Goal: Task Accomplishment & Management: Use online tool/utility

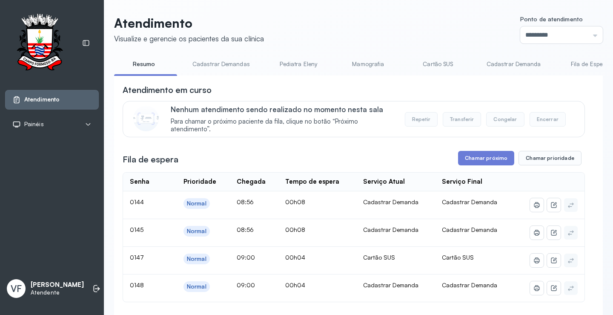
click at [483, 161] on button "Chamar próximo" at bounding box center [486, 158] width 56 height 14
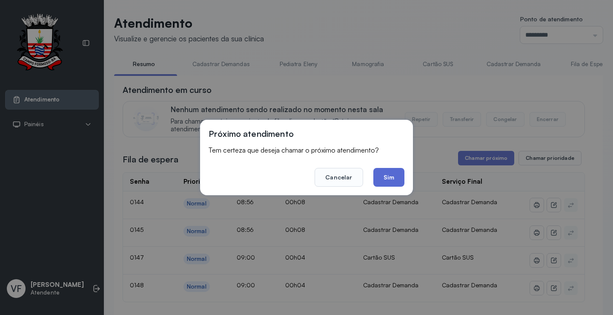
click at [385, 178] on button "Sim" at bounding box center [389, 177] width 31 height 19
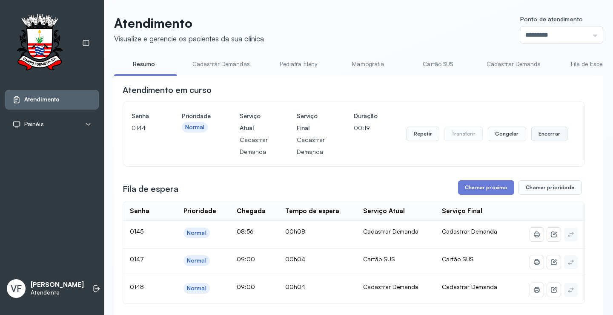
click at [540, 134] on button "Encerrar" at bounding box center [550, 133] width 36 height 14
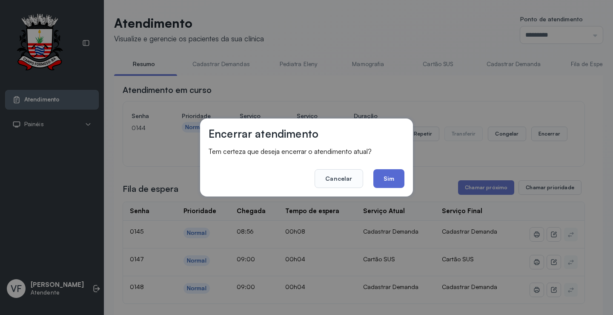
click at [390, 175] on button "Sim" at bounding box center [389, 178] width 31 height 19
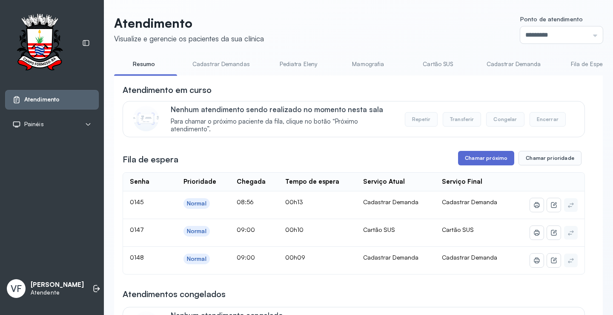
click at [481, 158] on button "Chamar próximo" at bounding box center [486, 158] width 56 height 14
click at [479, 156] on button "Chamar próximo" at bounding box center [486, 158] width 56 height 14
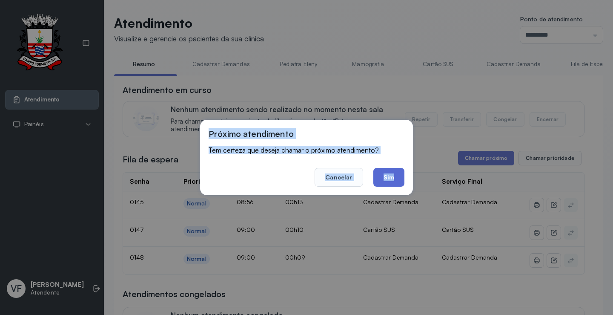
click at [385, 175] on button "Sim" at bounding box center [389, 177] width 31 height 19
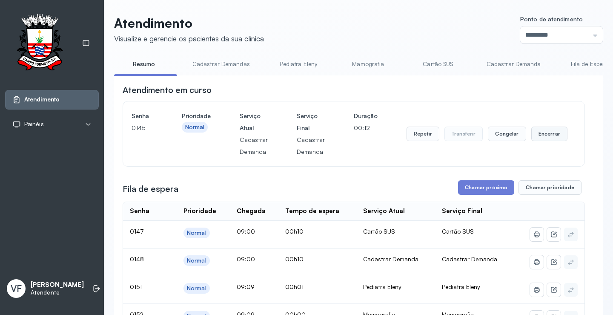
click at [545, 132] on button "Encerrar" at bounding box center [550, 133] width 36 height 14
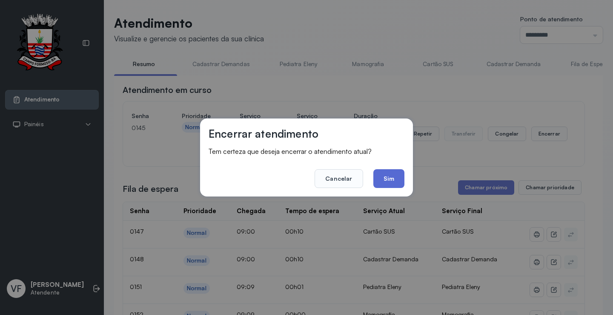
click at [396, 177] on button "Sim" at bounding box center [389, 178] width 31 height 19
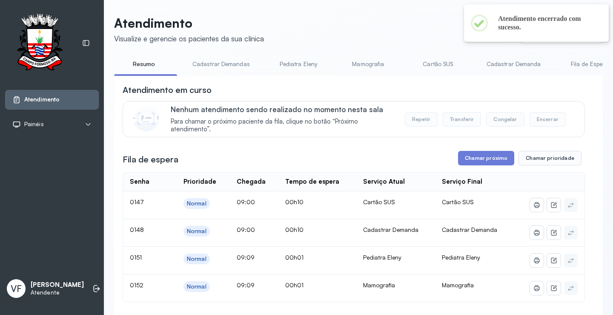
click at [510, 62] on link "Cadastrar Demanda" at bounding box center [514, 64] width 72 height 14
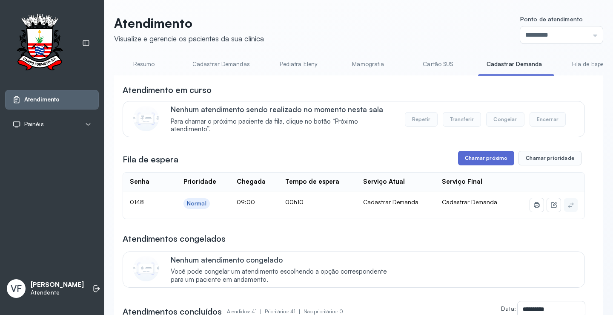
click at [485, 158] on button "Chamar próximo" at bounding box center [486, 158] width 56 height 14
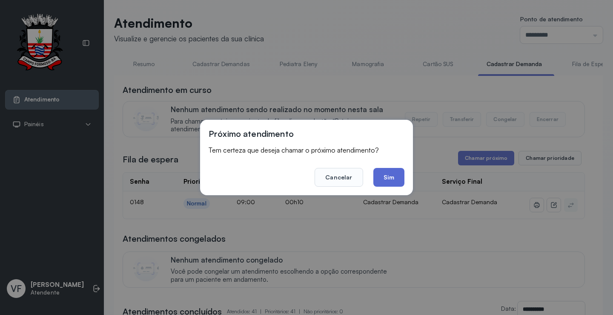
click at [392, 171] on button "Sim" at bounding box center [389, 177] width 31 height 19
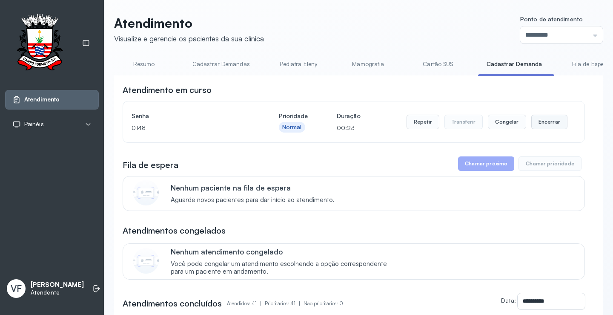
click at [550, 121] on button "Encerrar" at bounding box center [550, 122] width 36 height 14
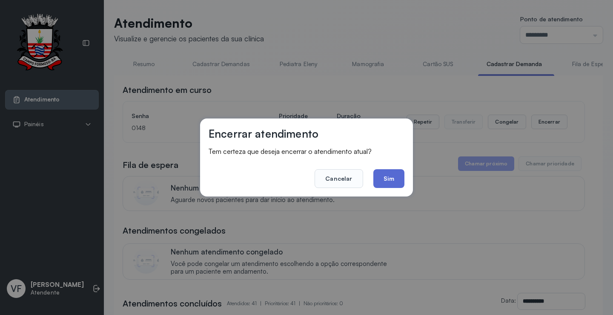
click at [391, 175] on button "Sim" at bounding box center [389, 178] width 31 height 19
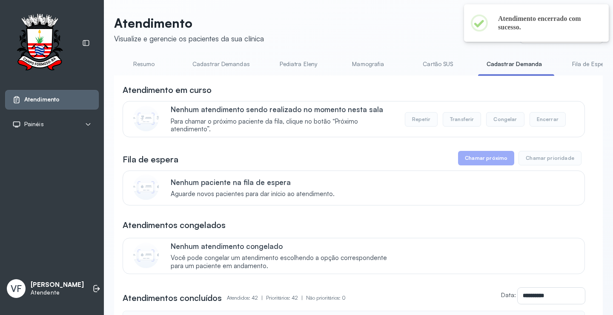
click at [150, 63] on link "Resumo" at bounding box center [144, 64] width 60 height 14
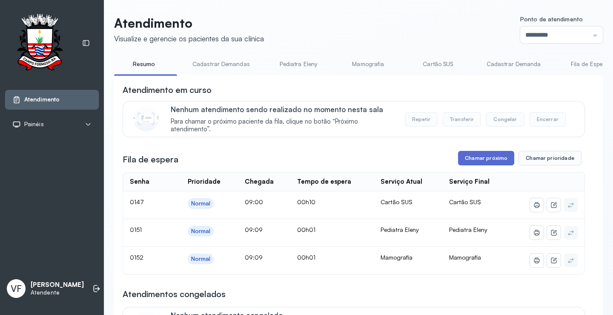
click at [482, 162] on button "Chamar próximo" at bounding box center [486, 158] width 56 height 14
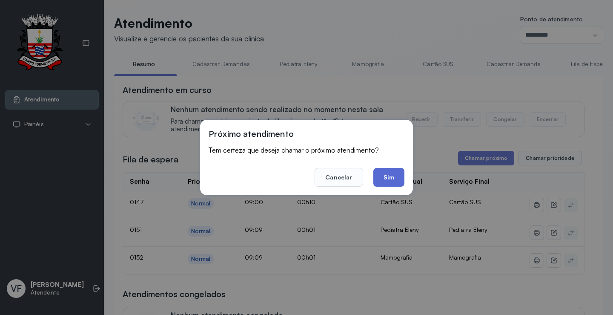
click at [388, 175] on button "Sim" at bounding box center [389, 177] width 31 height 19
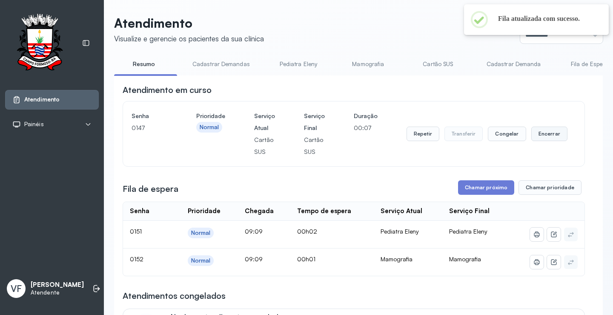
click at [539, 134] on button "Encerrar" at bounding box center [550, 133] width 36 height 14
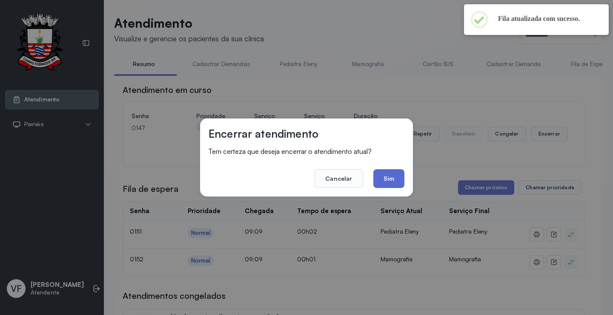
click at [384, 174] on button "Sim" at bounding box center [389, 178] width 31 height 19
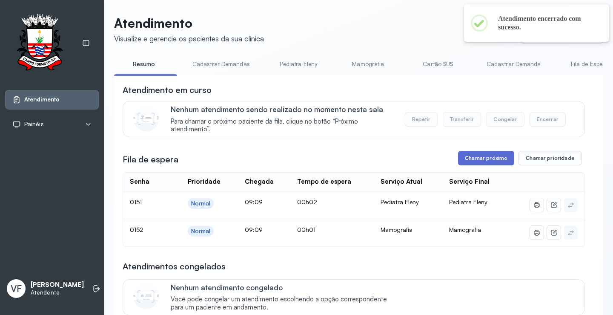
click at [482, 158] on button "Chamar próximo" at bounding box center [486, 158] width 56 height 14
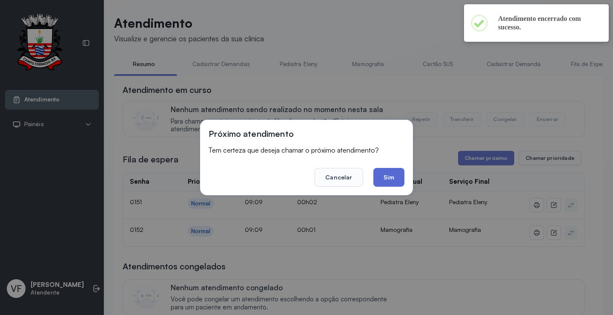
click at [398, 172] on button "Sim" at bounding box center [389, 177] width 31 height 19
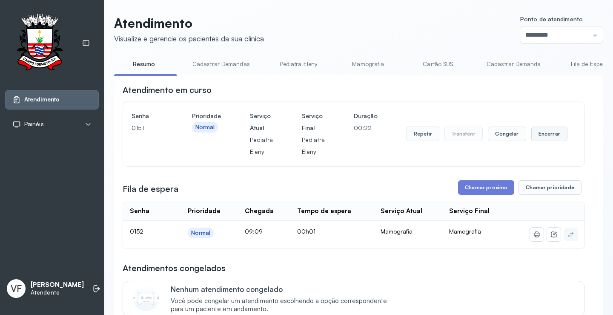
click at [543, 136] on button "Encerrar" at bounding box center [550, 133] width 36 height 14
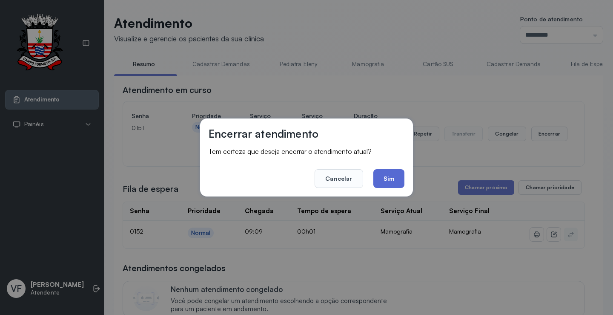
click at [394, 178] on button "Sim" at bounding box center [389, 178] width 31 height 19
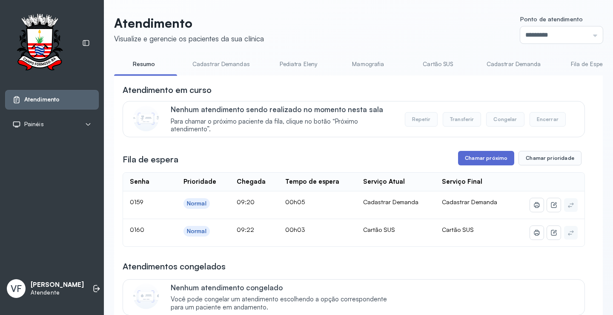
click at [477, 153] on button "Chamar próximo" at bounding box center [486, 158] width 56 height 14
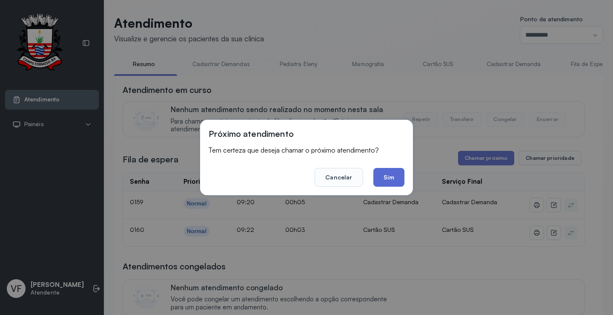
click at [392, 175] on button "Sim" at bounding box center [389, 177] width 31 height 19
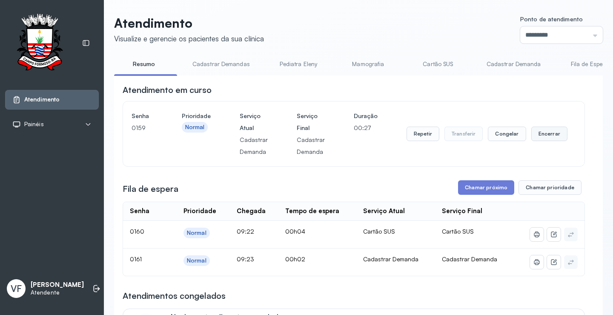
click at [543, 135] on button "Encerrar" at bounding box center [550, 133] width 36 height 14
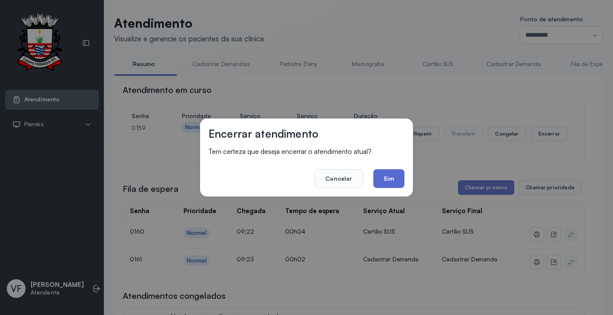
click at [392, 175] on button "Sim" at bounding box center [389, 178] width 31 height 19
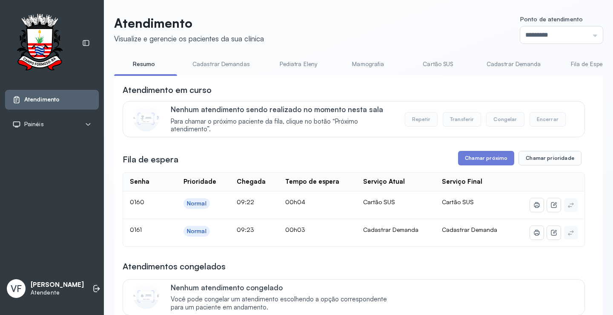
click at [224, 63] on link "Cadastrar Demandas" at bounding box center [221, 64] width 75 height 14
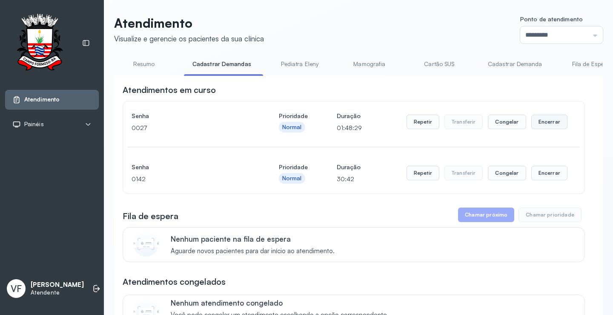
click at [546, 121] on button "Encerrar" at bounding box center [550, 122] width 36 height 14
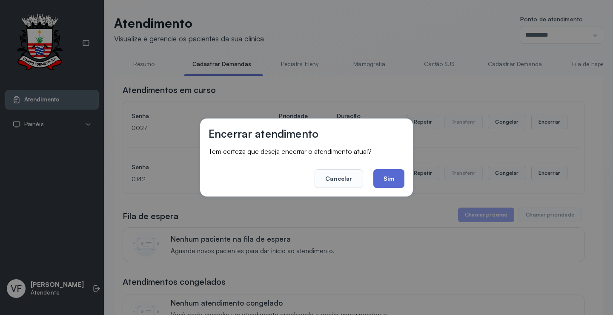
click at [389, 176] on button "Sim" at bounding box center [389, 178] width 31 height 19
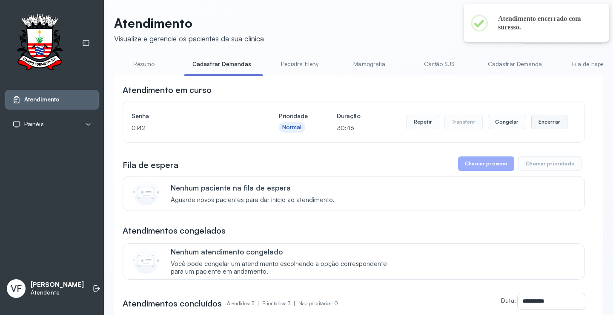
click at [546, 122] on button "Encerrar" at bounding box center [550, 122] width 36 height 14
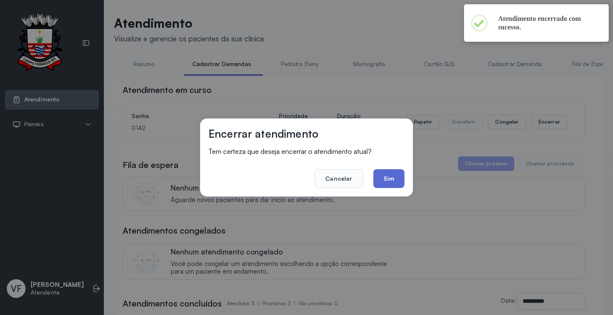
click at [377, 173] on button "Sim" at bounding box center [389, 178] width 31 height 19
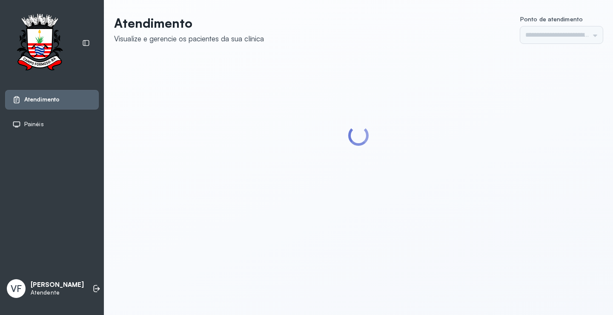
type input "*********"
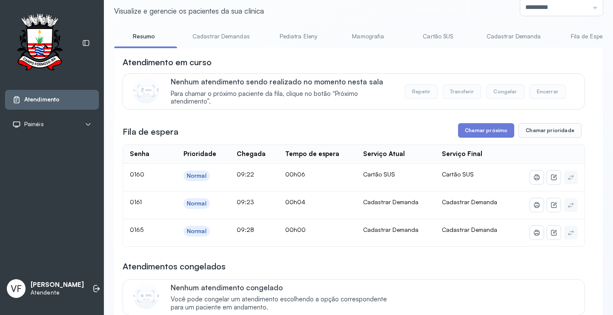
scroll to position [43, 0]
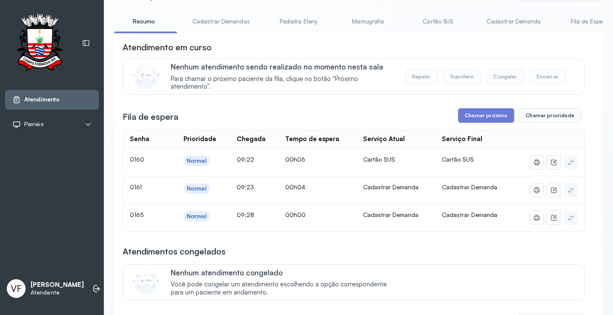
click at [213, 23] on link "Cadastrar Demandas" at bounding box center [221, 21] width 75 height 14
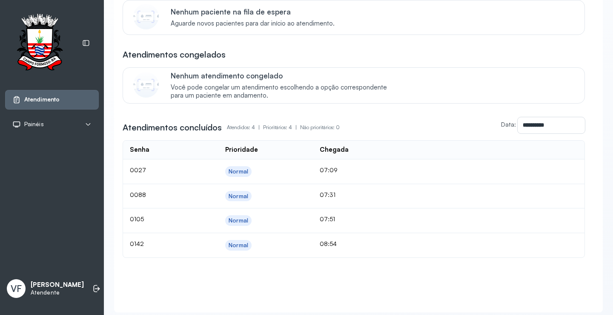
scroll to position [0, 0]
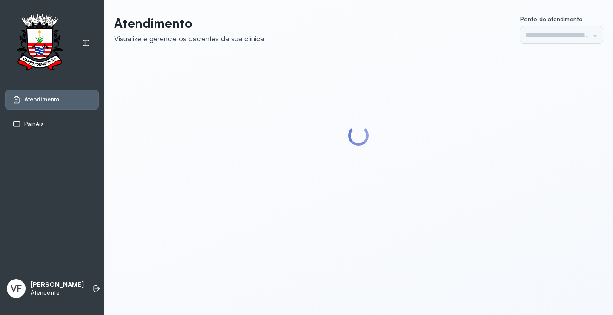
type input "*********"
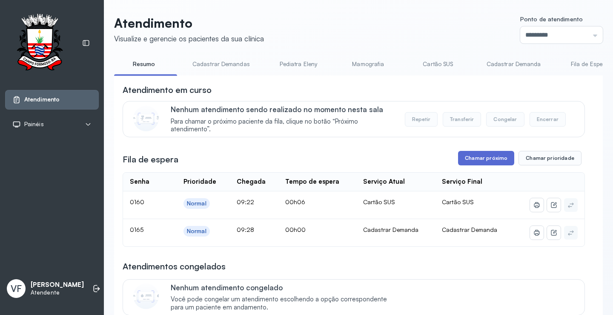
click at [480, 161] on button "Chamar próximo" at bounding box center [486, 158] width 56 height 14
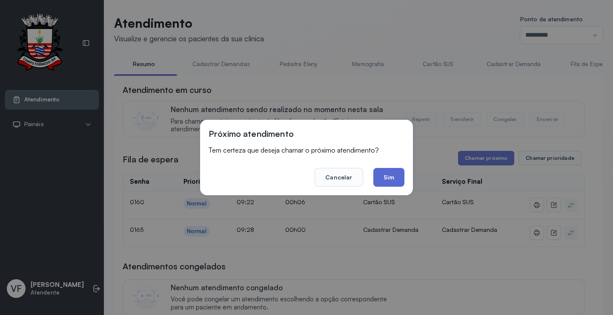
click at [381, 177] on button "Sim" at bounding box center [389, 177] width 31 height 19
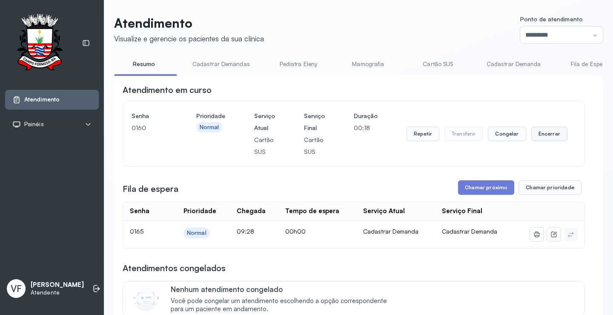
click at [548, 130] on button "Encerrar" at bounding box center [550, 133] width 36 height 14
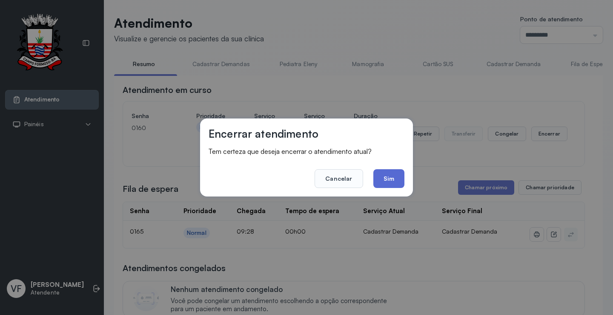
click at [390, 179] on button "Sim" at bounding box center [389, 178] width 31 height 19
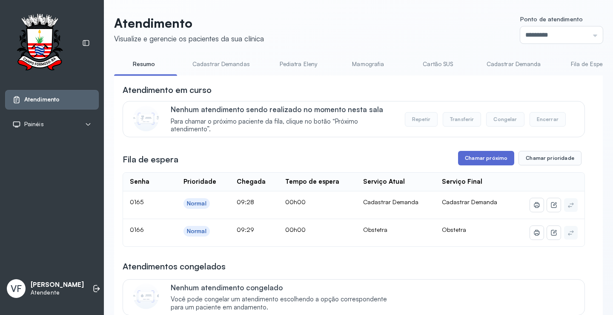
click at [477, 158] on button "Chamar próximo" at bounding box center [486, 158] width 56 height 14
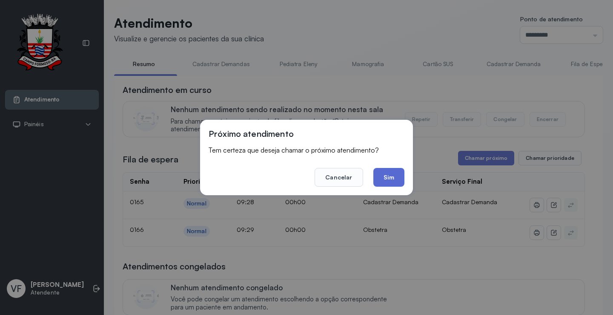
click at [387, 175] on button "Sim" at bounding box center [389, 177] width 31 height 19
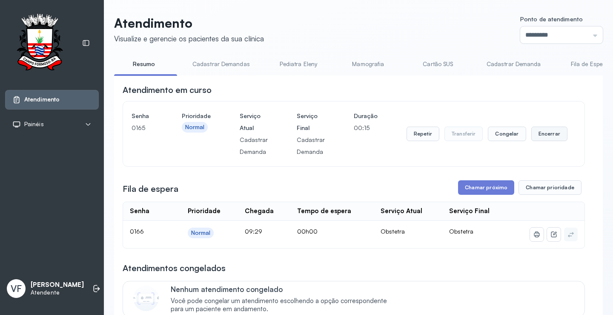
click at [546, 132] on button "Encerrar" at bounding box center [550, 133] width 36 height 14
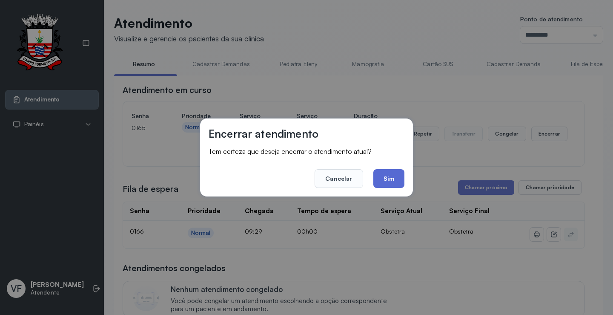
click at [389, 174] on button "Sim" at bounding box center [389, 178] width 31 height 19
